Goal: Complete application form

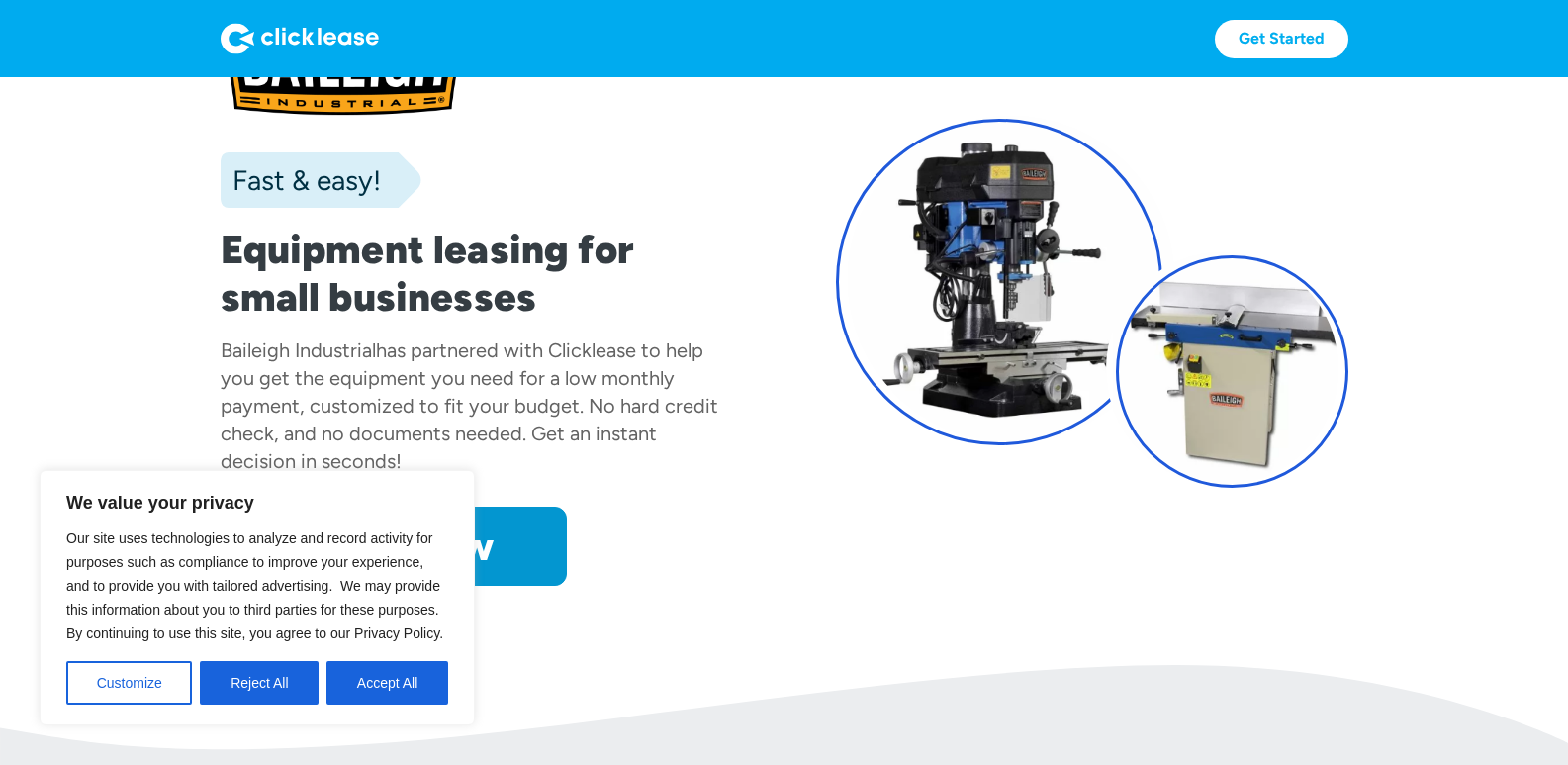
drag, startPoint x: 401, startPoint y: 680, endPoint x: 392, endPoint y: 674, distance: 10.8
click at [392, 675] on button "Accept All" at bounding box center [388, 683] width 121 height 44
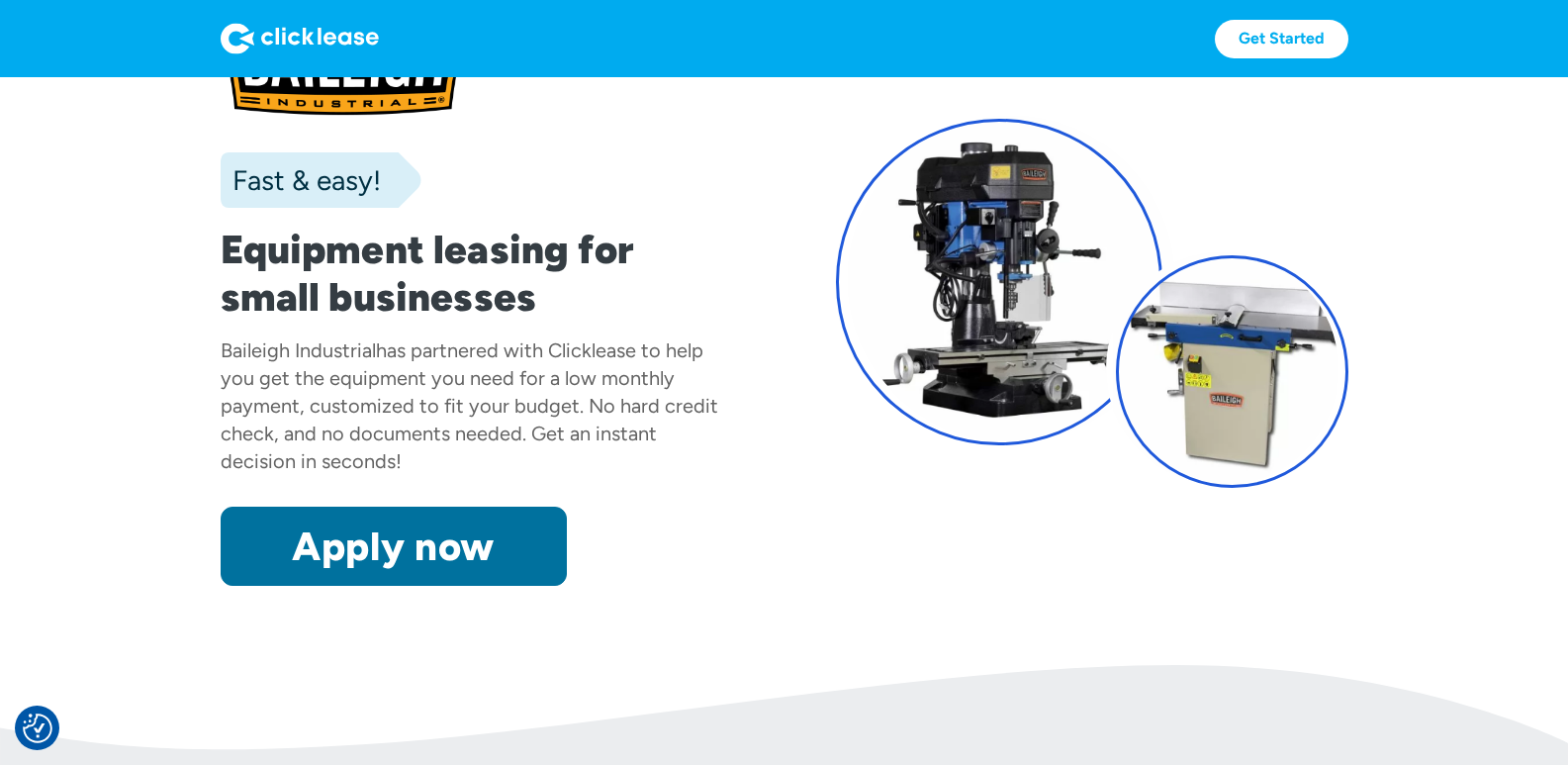
click at [465, 548] on link "Apply now" at bounding box center [393, 546] width 346 height 79
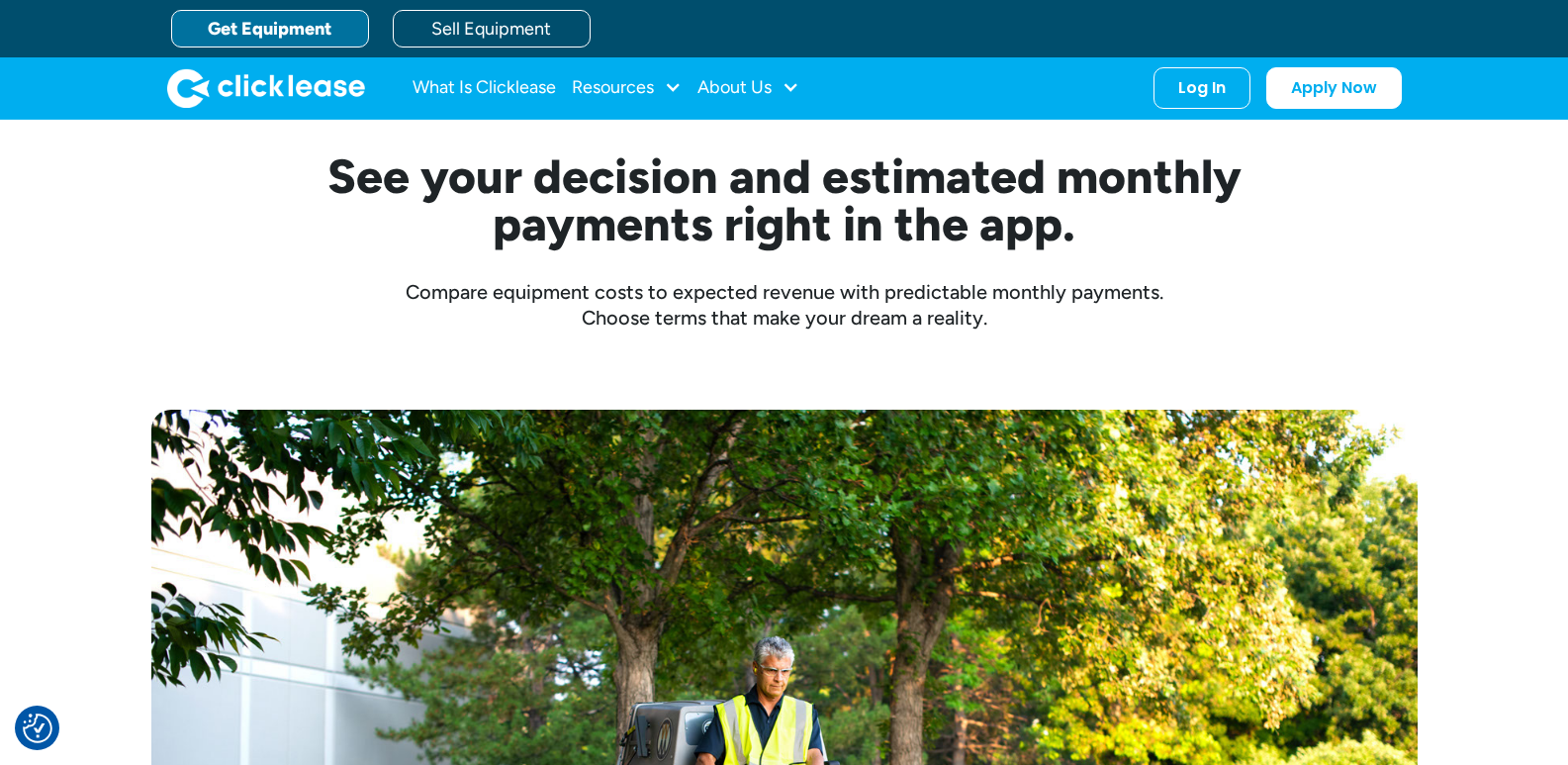
scroll to position [495, 0]
